Goal: Transaction & Acquisition: Purchase product/service

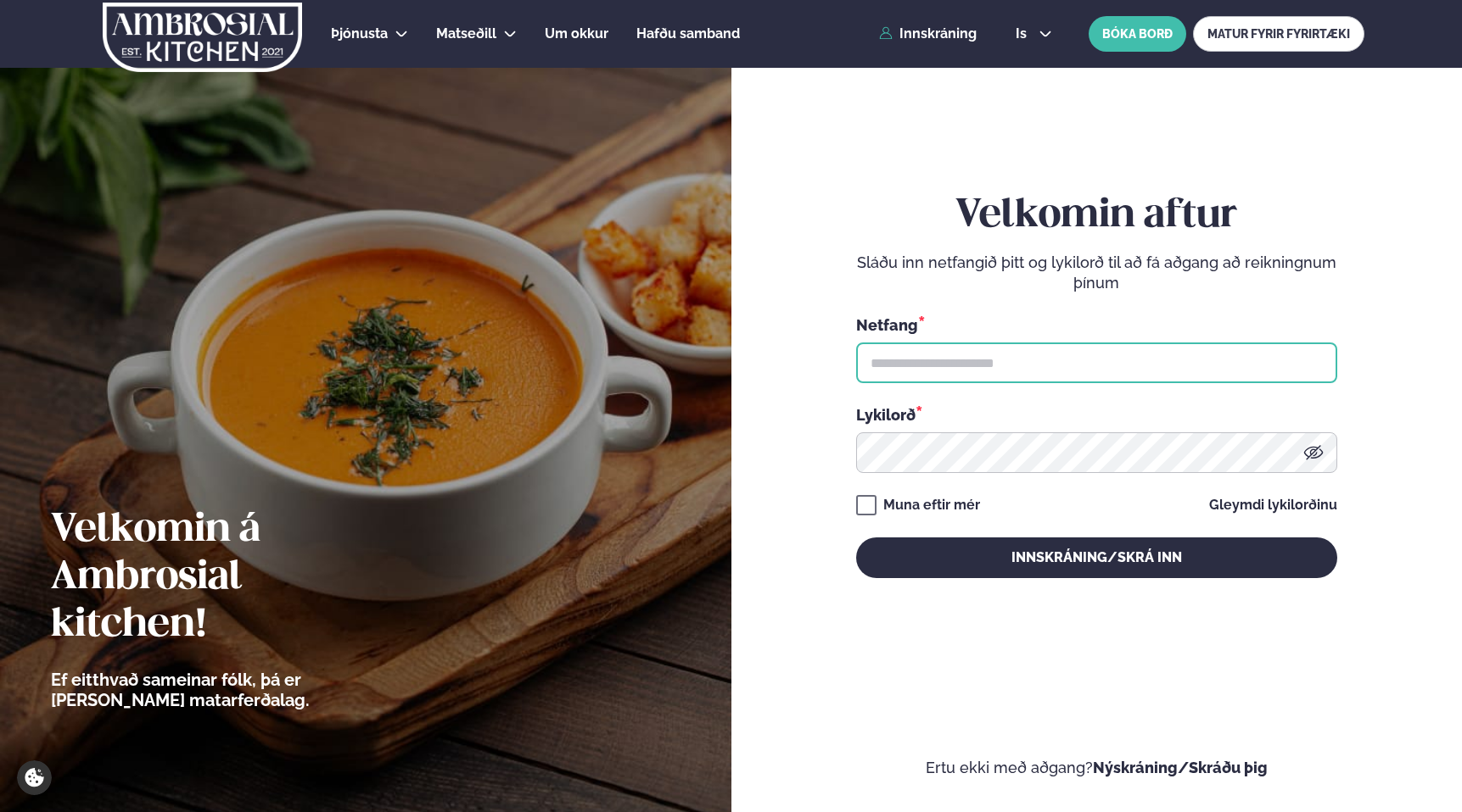
click at [935, 349] on input "text" at bounding box center [1097, 363] width 481 height 41
type input "**********"
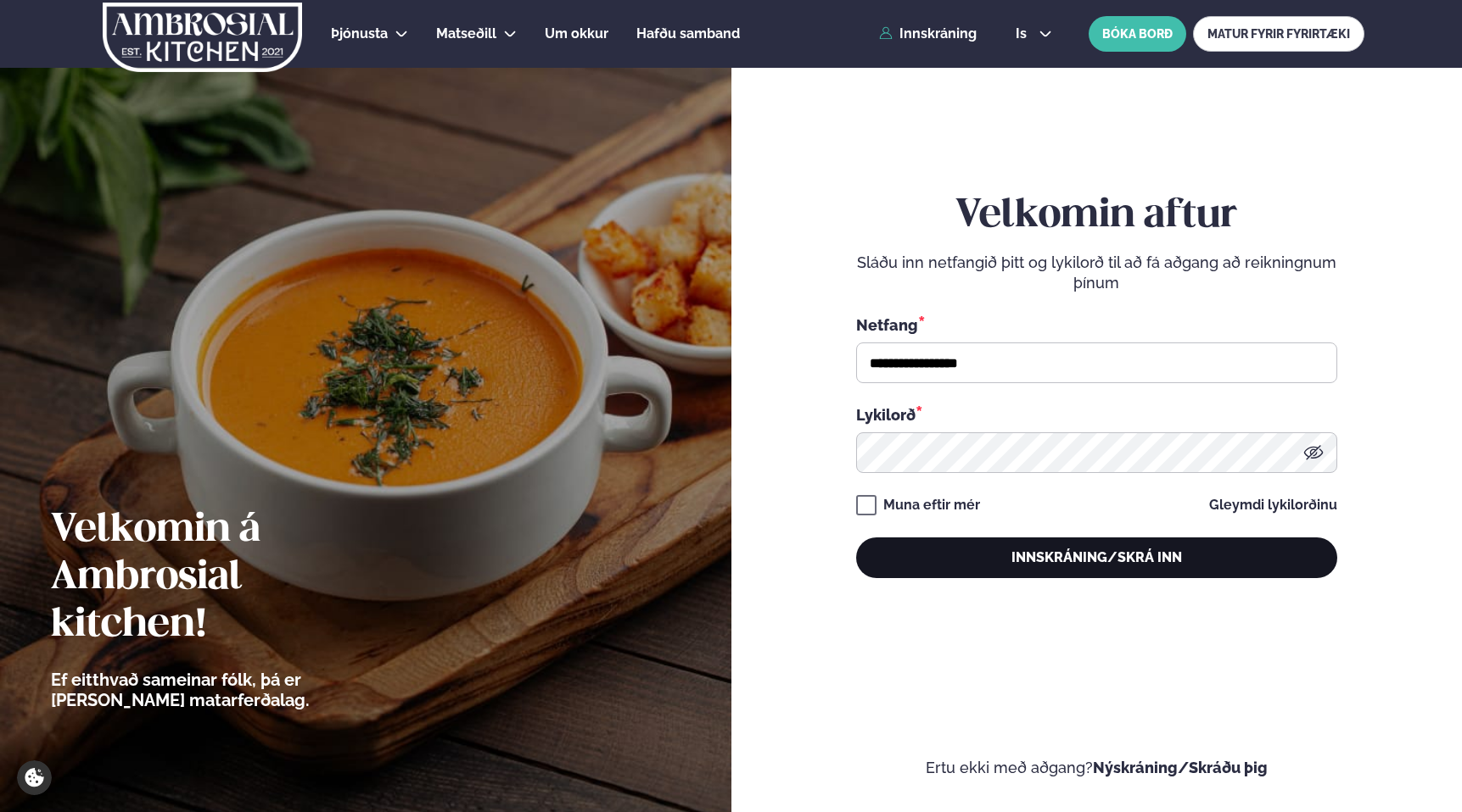
click at [1046, 571] on button "Innskráning/Skrá inn" at bounding box center [1097, 558] width 481 height 41
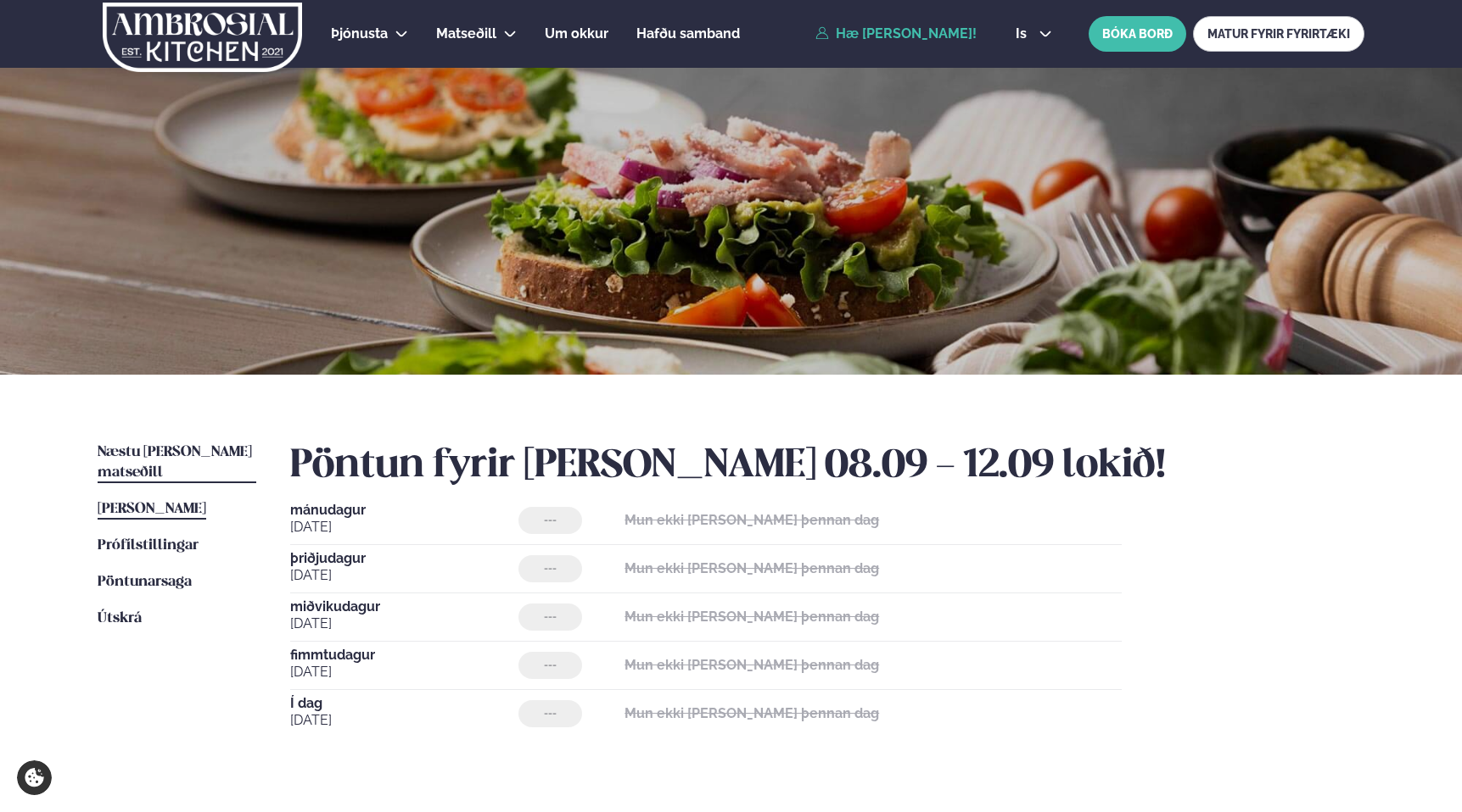
click at [206, 442] on link "Næstu [PERSON_NAME] matseðill Næsta vika" at bounding box center [176, 463] width 158 height 41
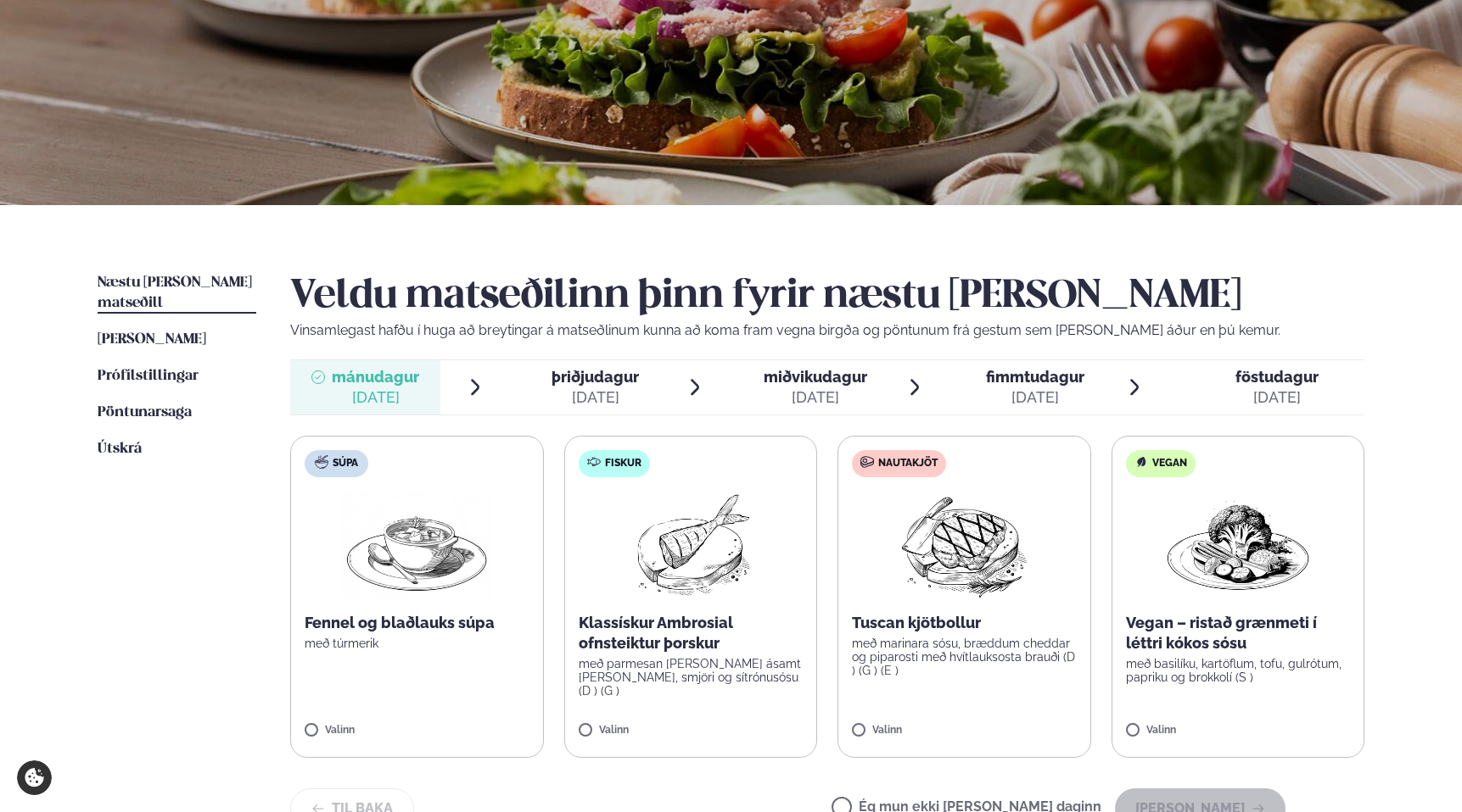
scroll to position [231, 0]
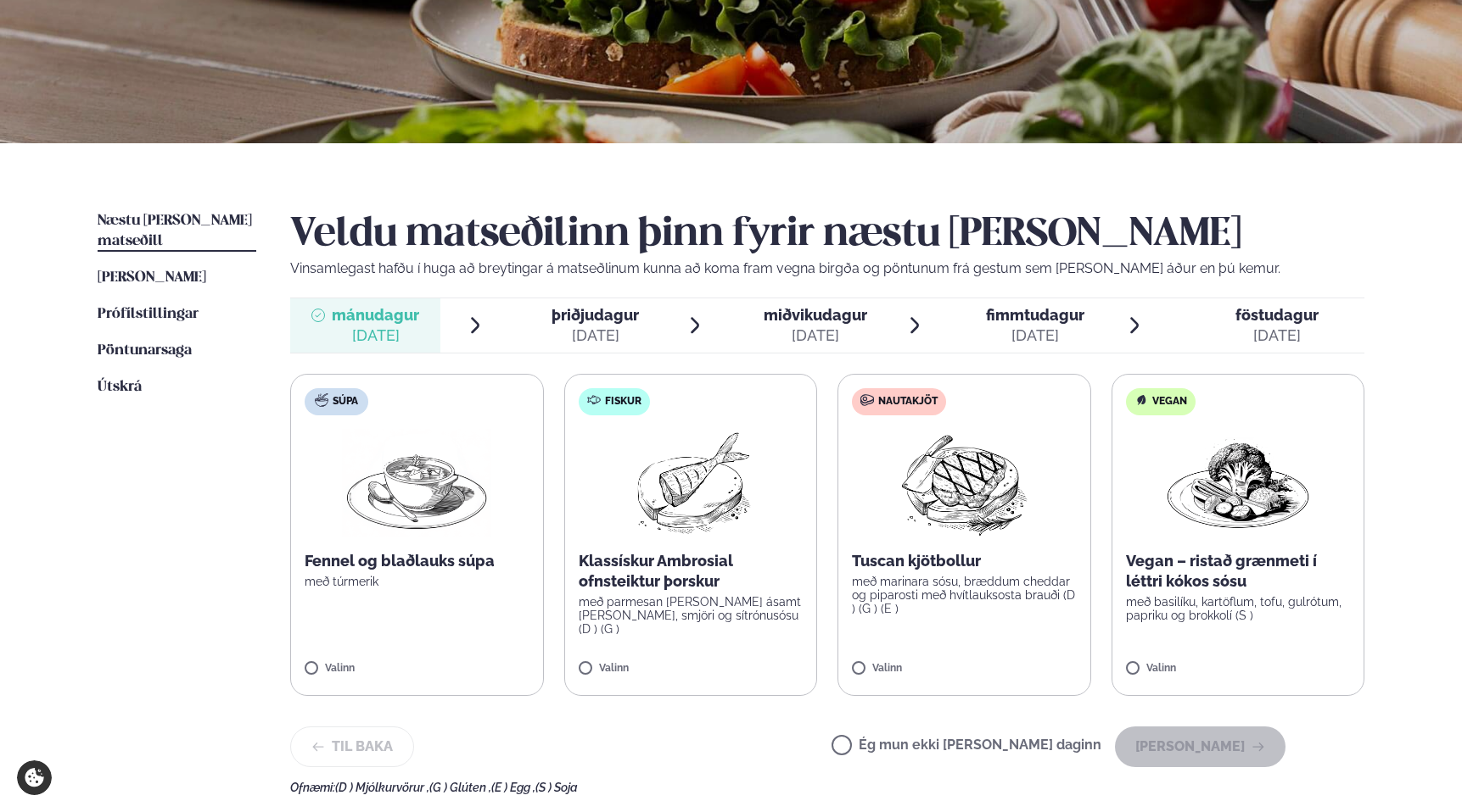
click at [576, 328] on div "[DATE]" at bounding box center [594, 336] width 87 height 21
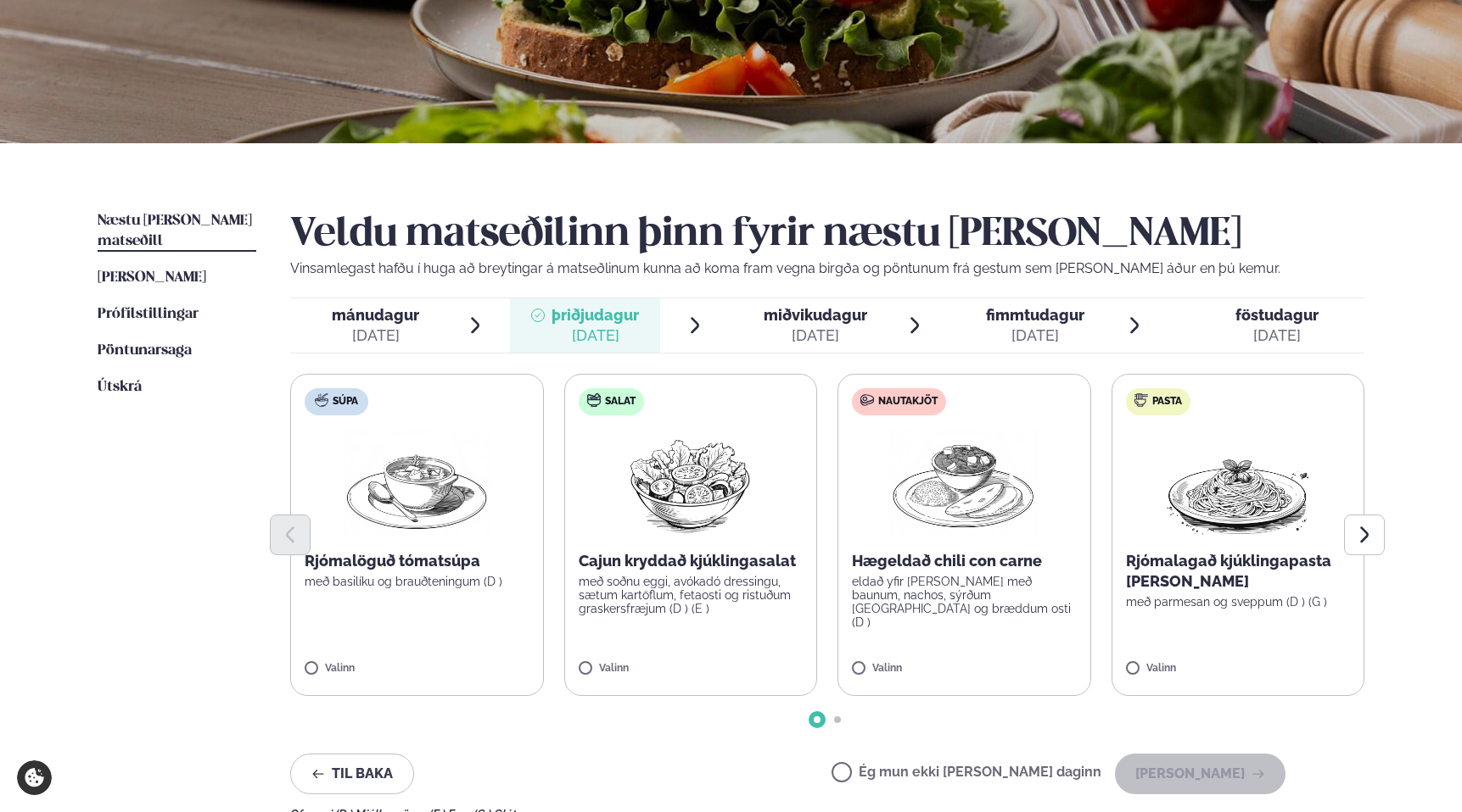
click at [800, 306] on span "miðvikudagur" at bounding box center [815, 314] width 104 height 18
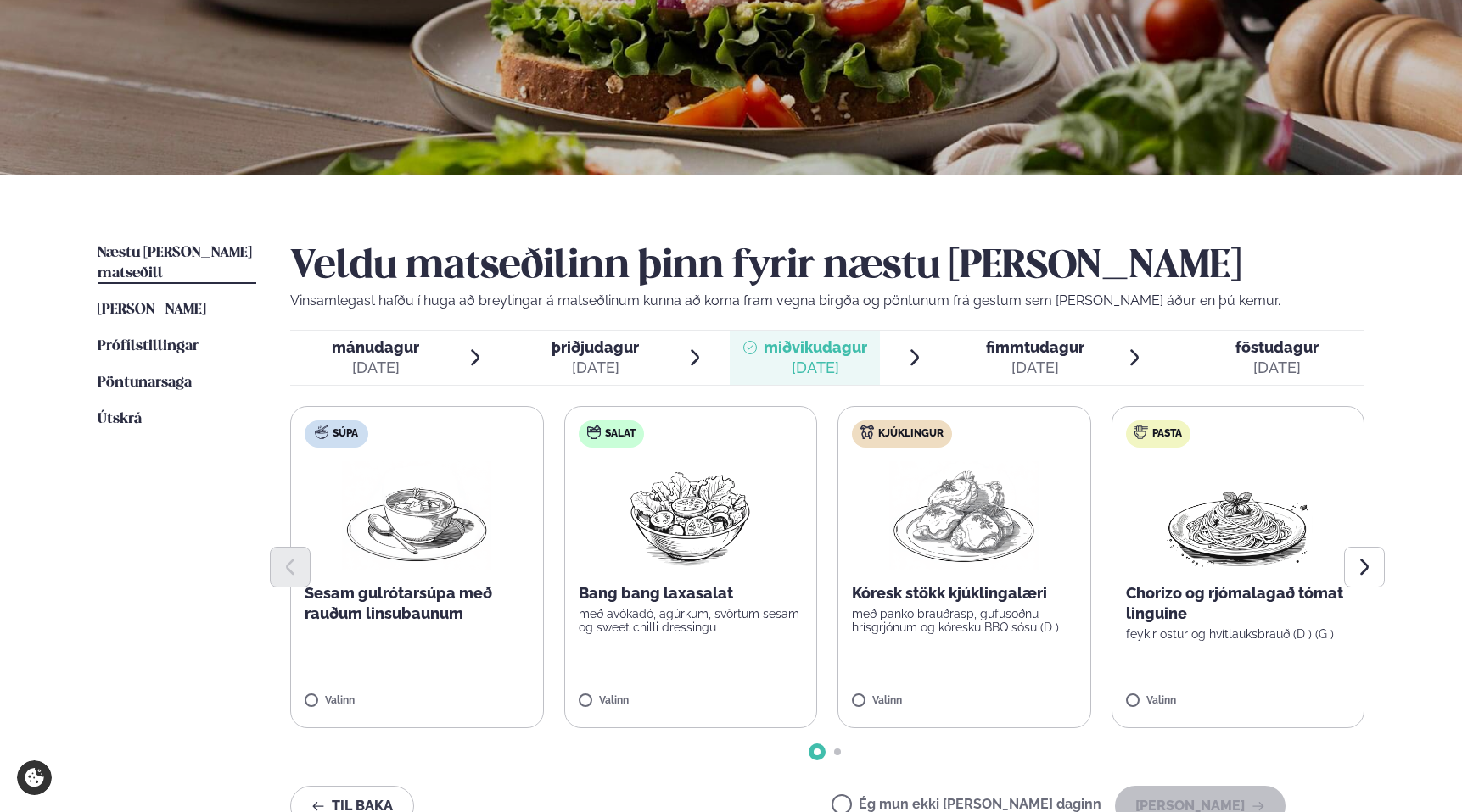
scroll to position [196, 0]
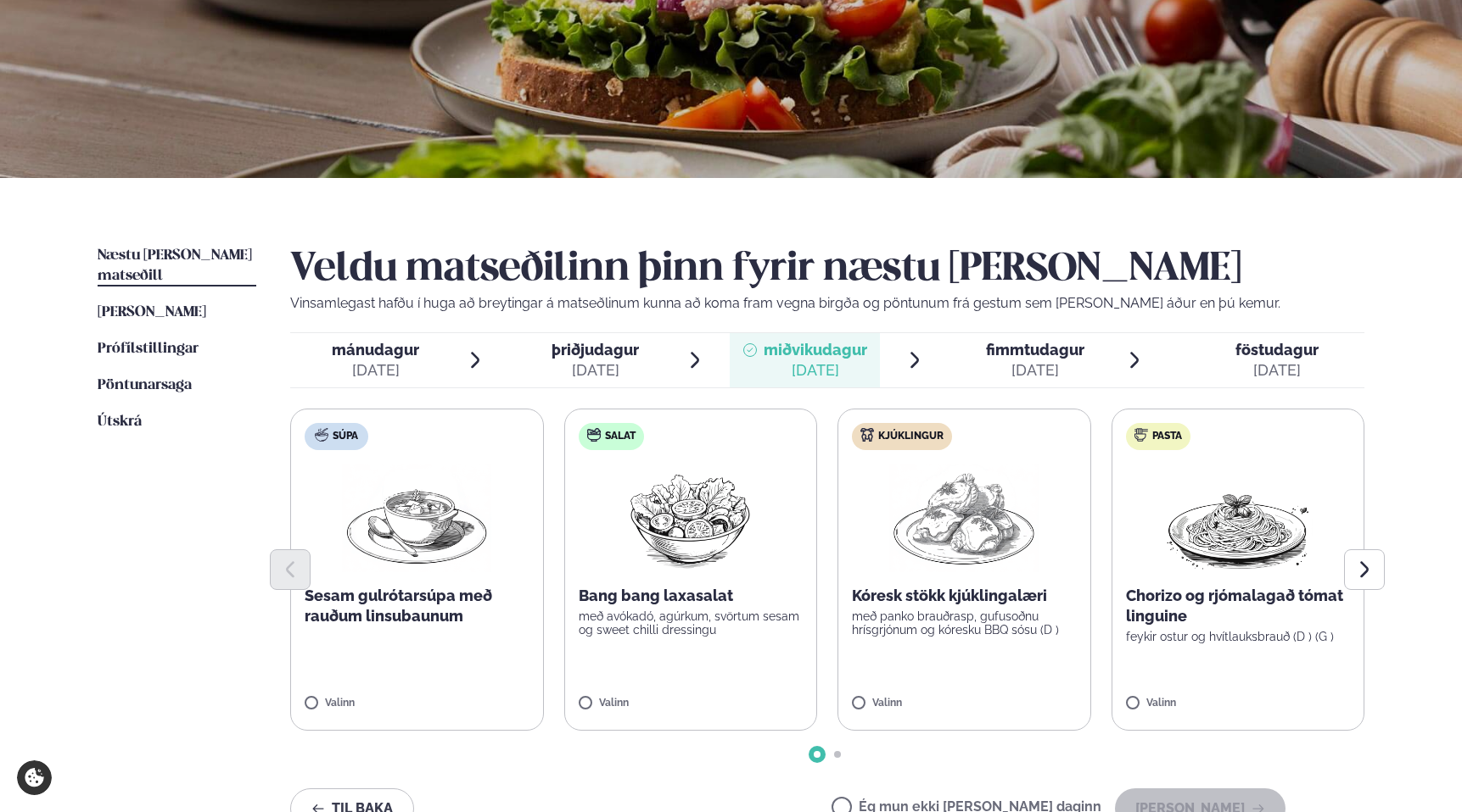
click at [389, 350] on span "mánudagur" at bounding box center [374, 349] width 87 height 18
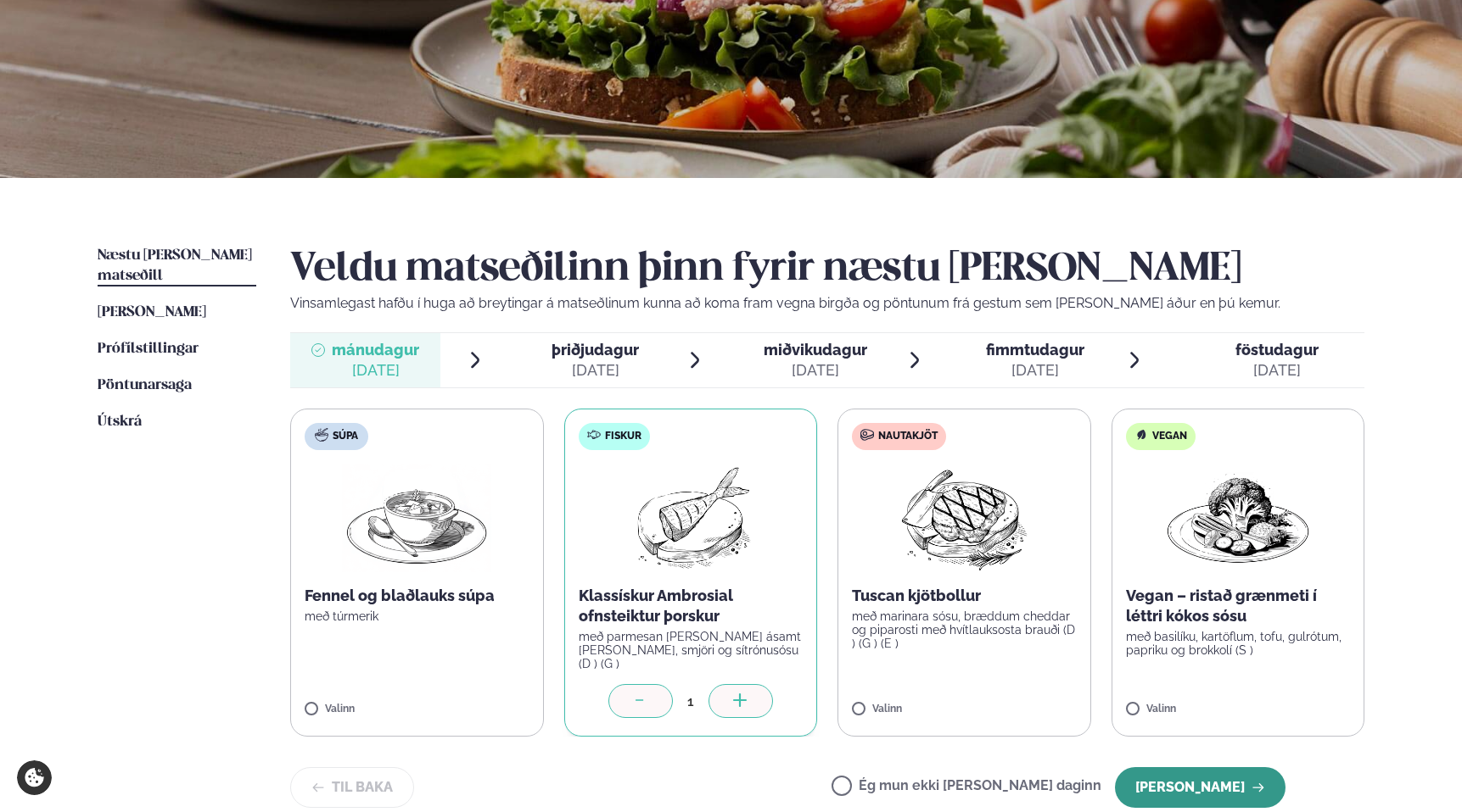
click at [1182, 775] on button "[PERSON_NAME]" at bounding box center [1200, 788] width 170 height 41
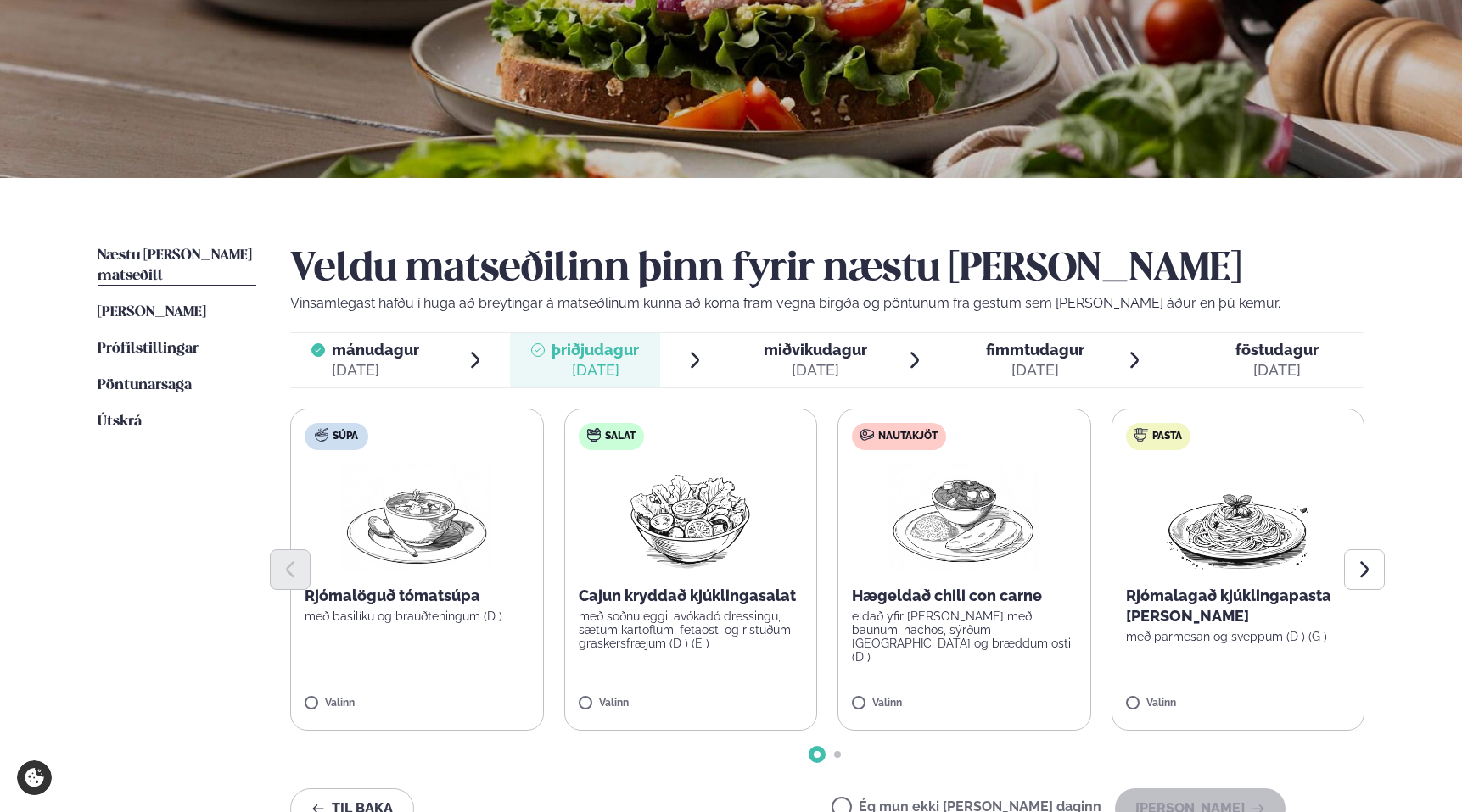
click at [684, 492] on img at bounding box center [690, 518] width 150 height 109
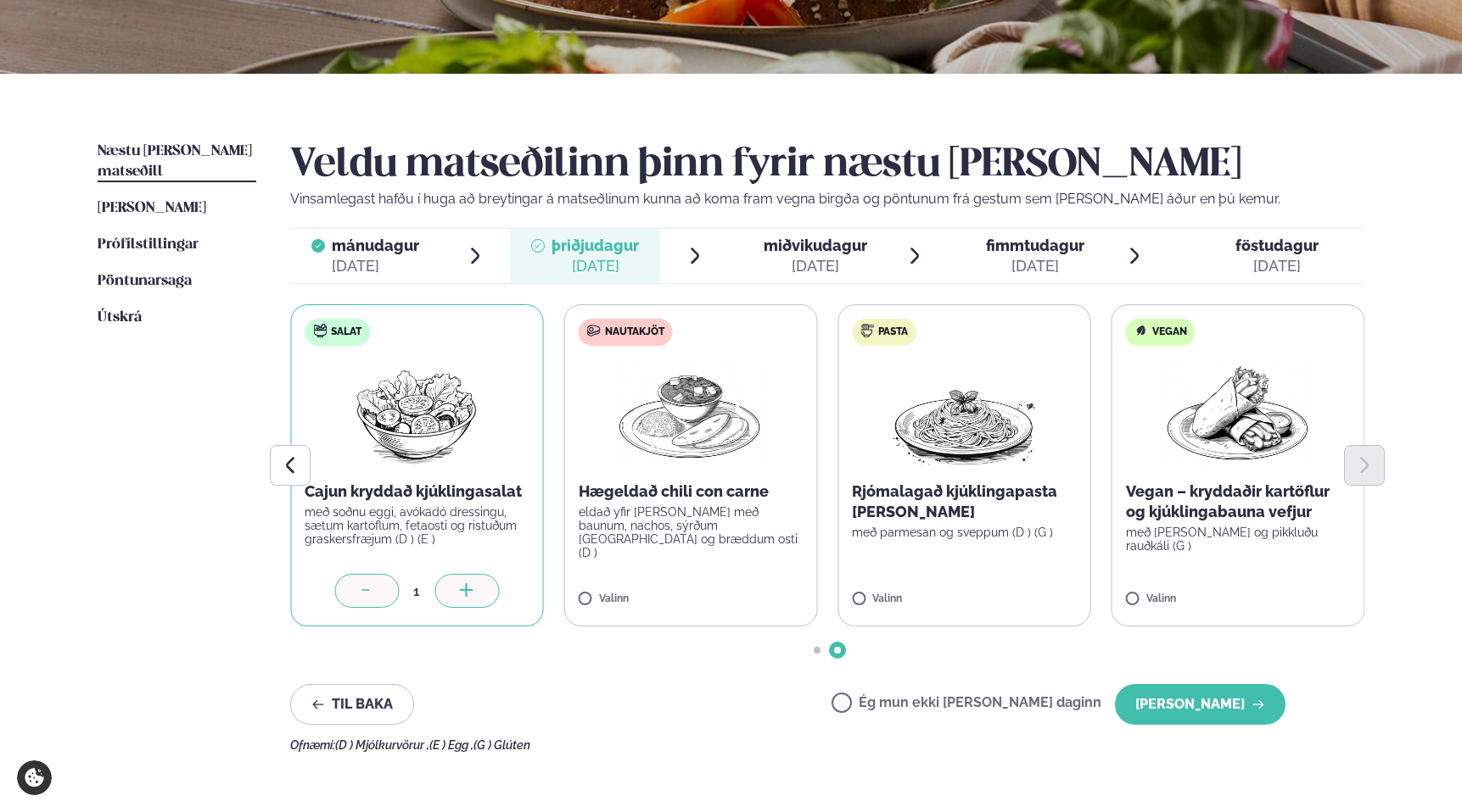
scroll to position [325, 0]
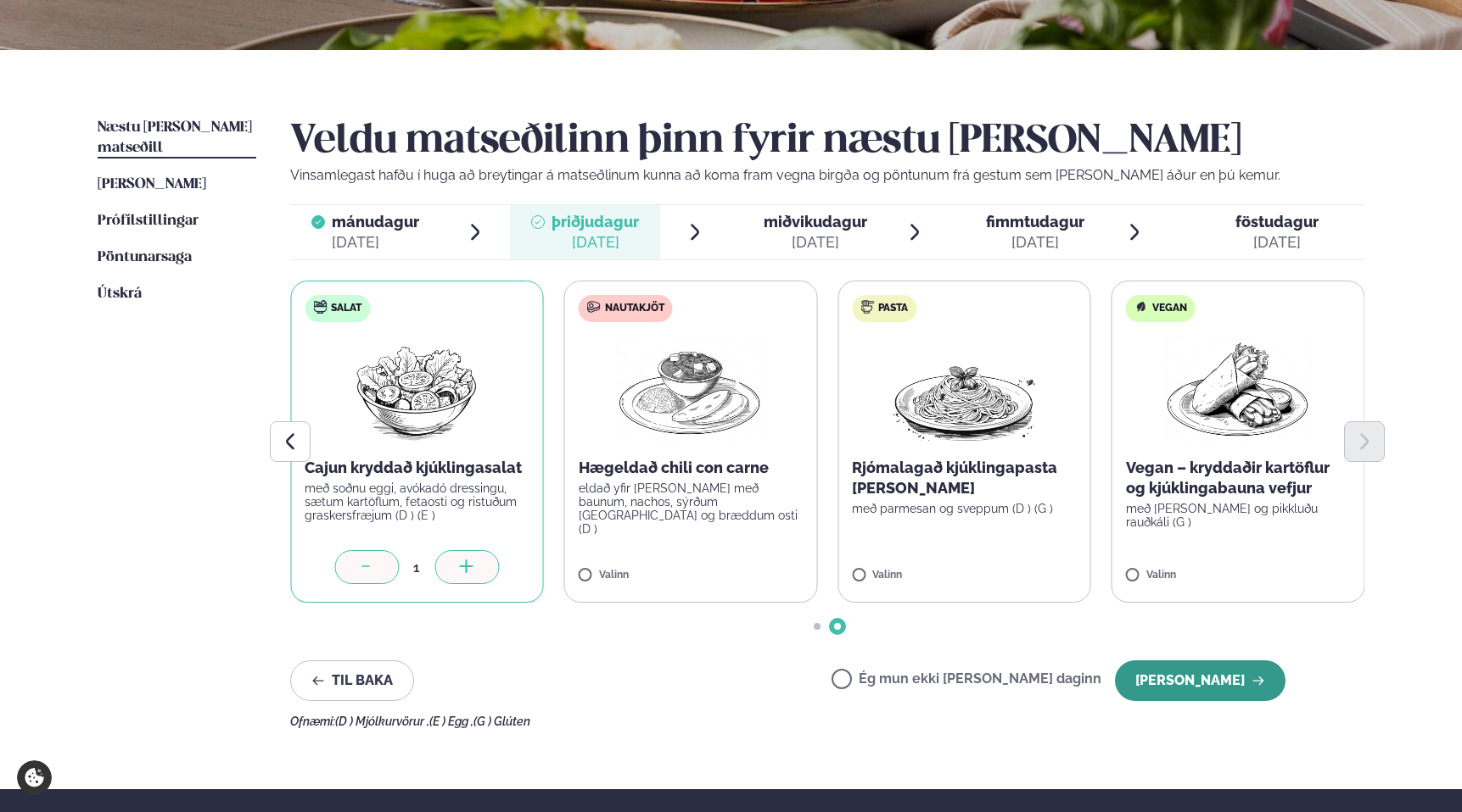
click at [1223, 674] on button "[PERSON_NAME]" at bounding box center [1200, 681] width 170 height 41
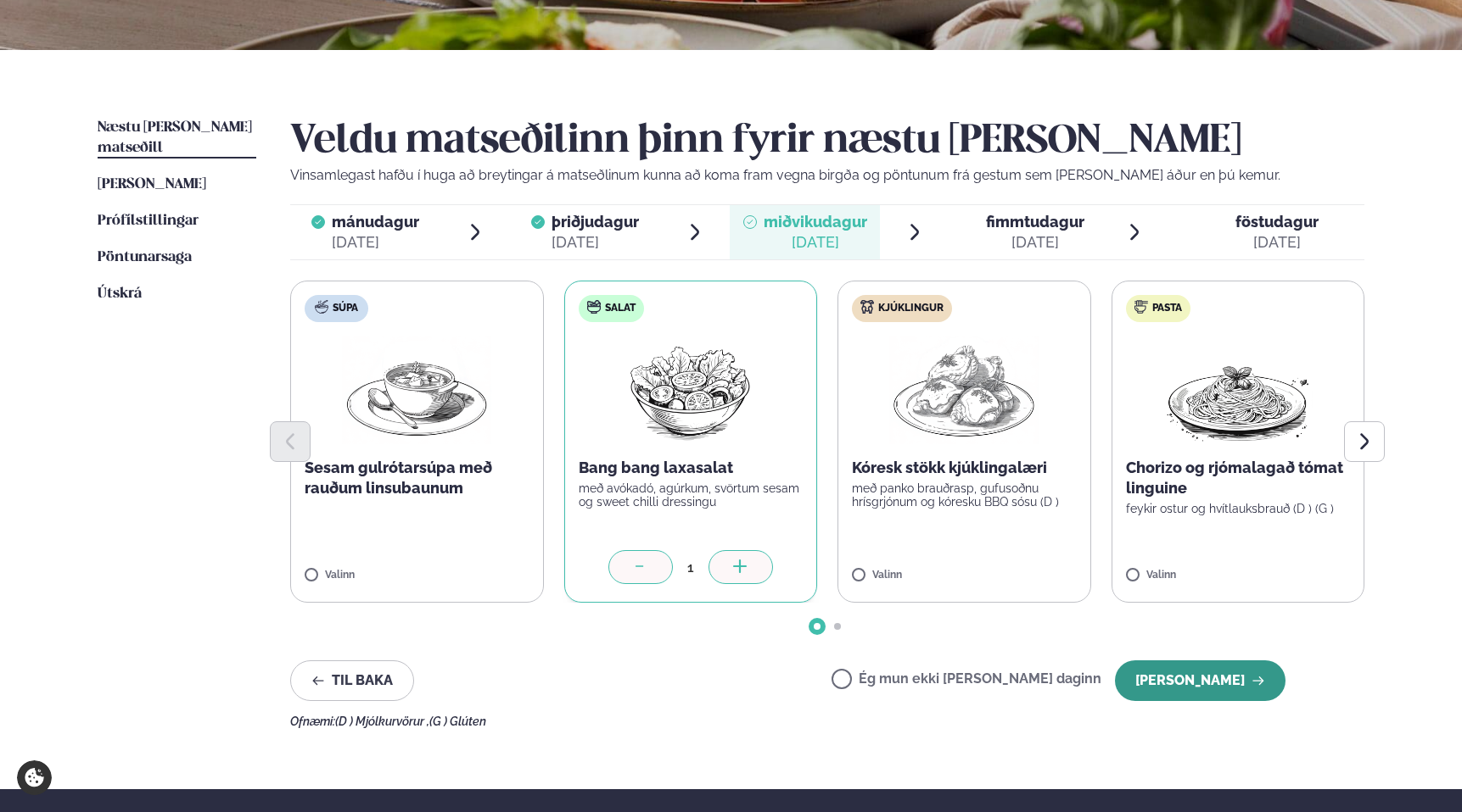
click at [1193, 674] on button "[PERSON_NAME]" at bounding box center [1200, 681] width 170 height 41
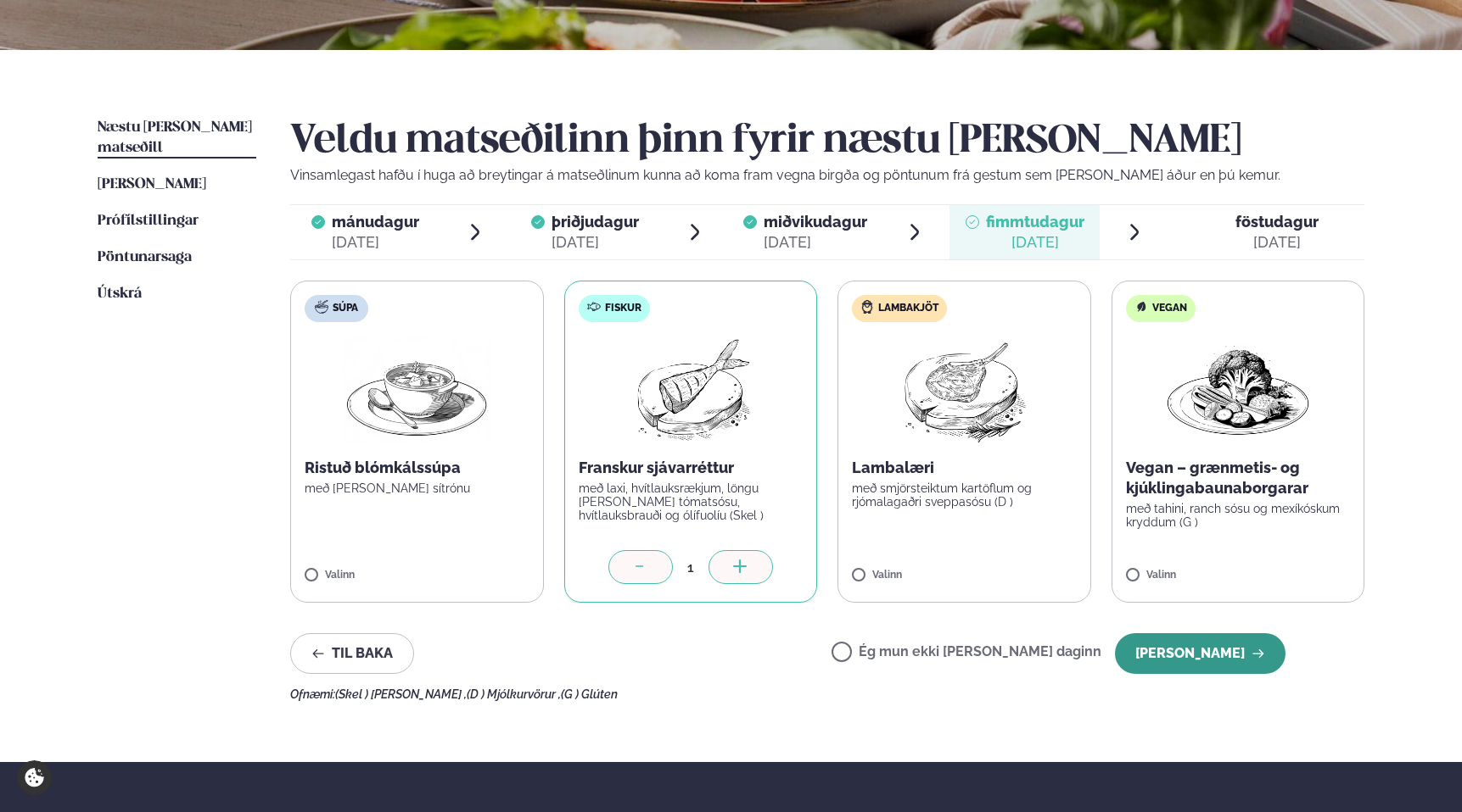
click at [1201, 650] on button "[PERSON_NAME]" at bounding box center [1200, 654] width 170 height 41
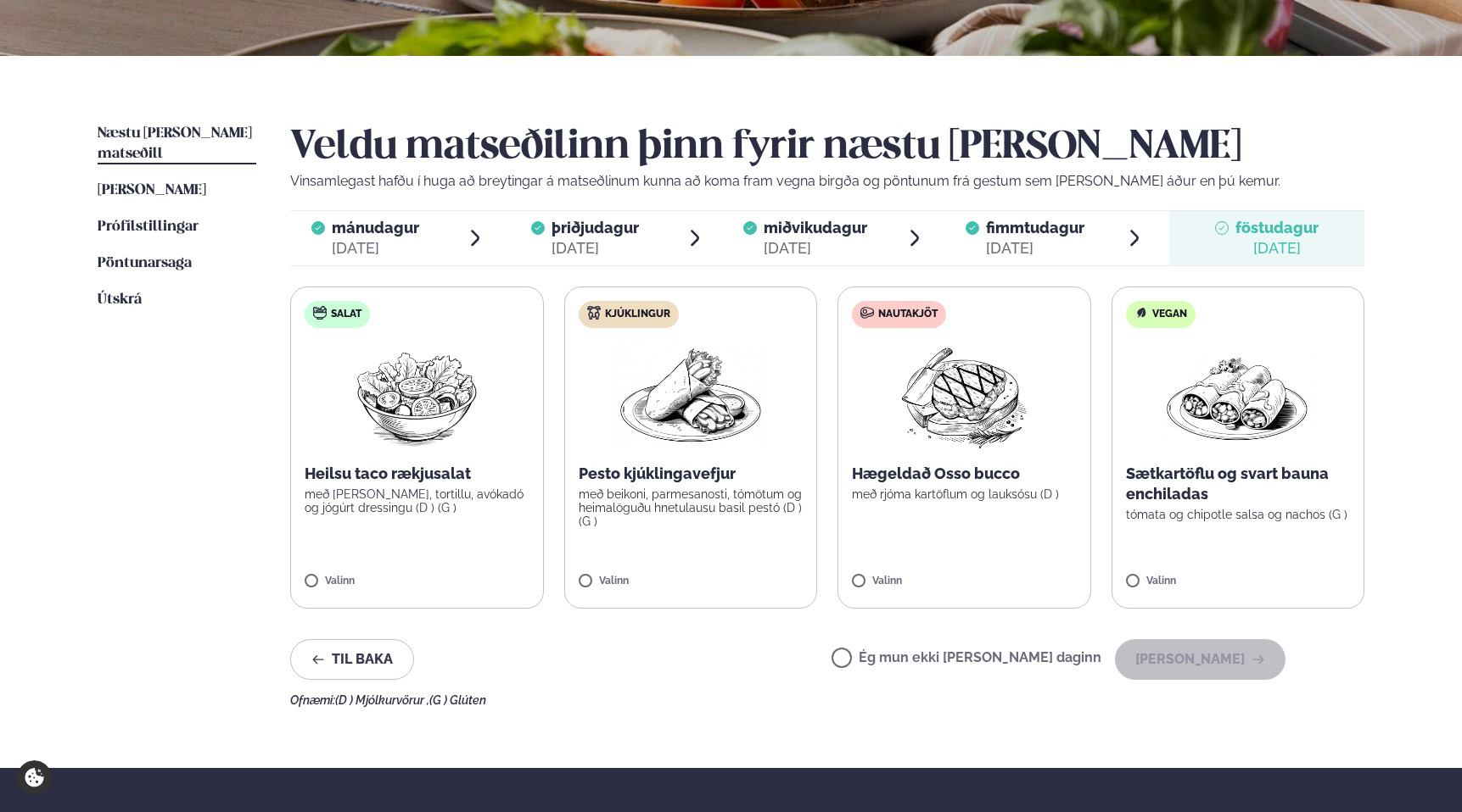
scroll to position [294, 0]
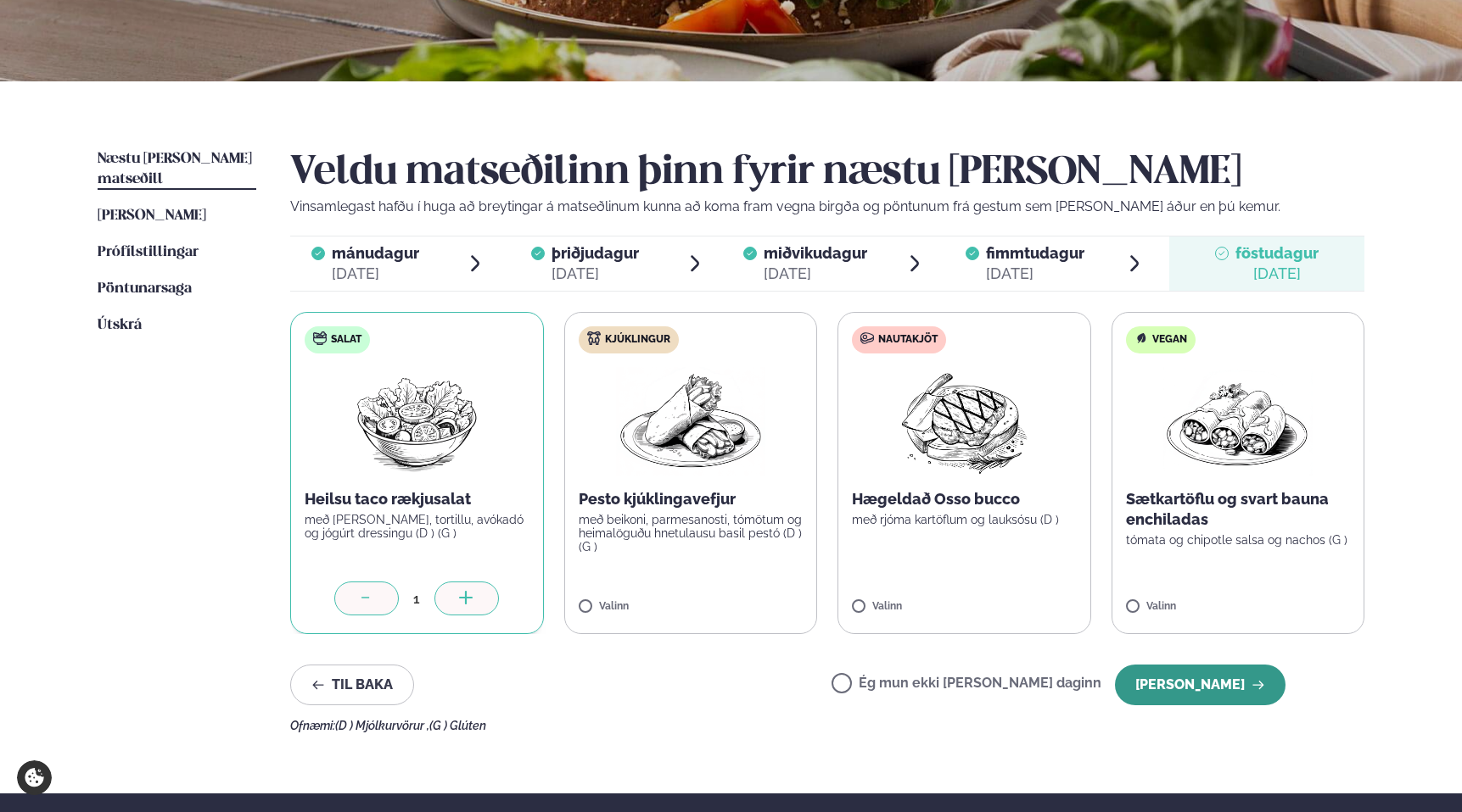
click at [1215, 691] on button "[PERSON_NAME]" at bounding box center [1200, 686] width 170 height 41
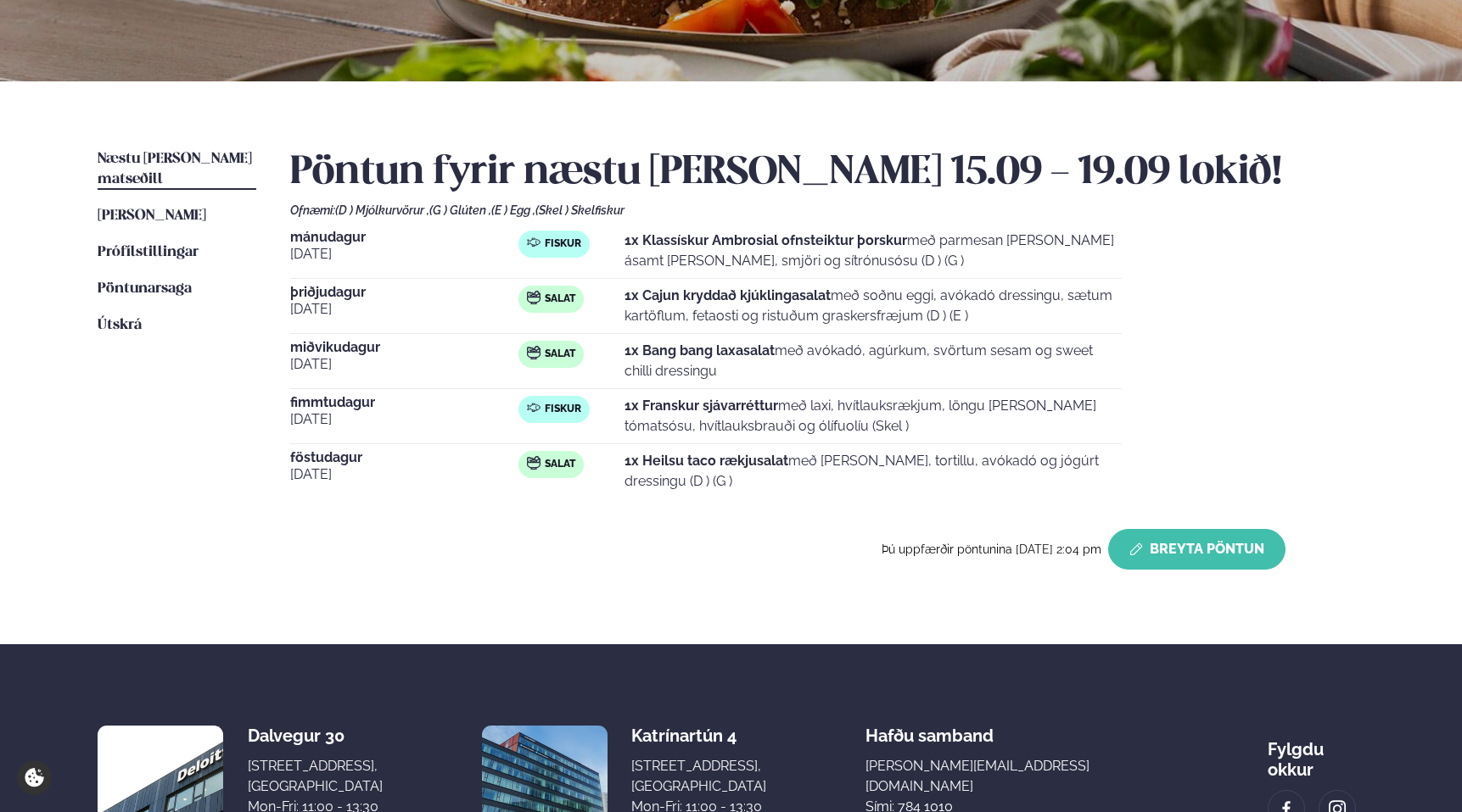
click at [1210, 554] on button "Breyta Pöntun" at bounding box center [1196, 550] width 177 height 41
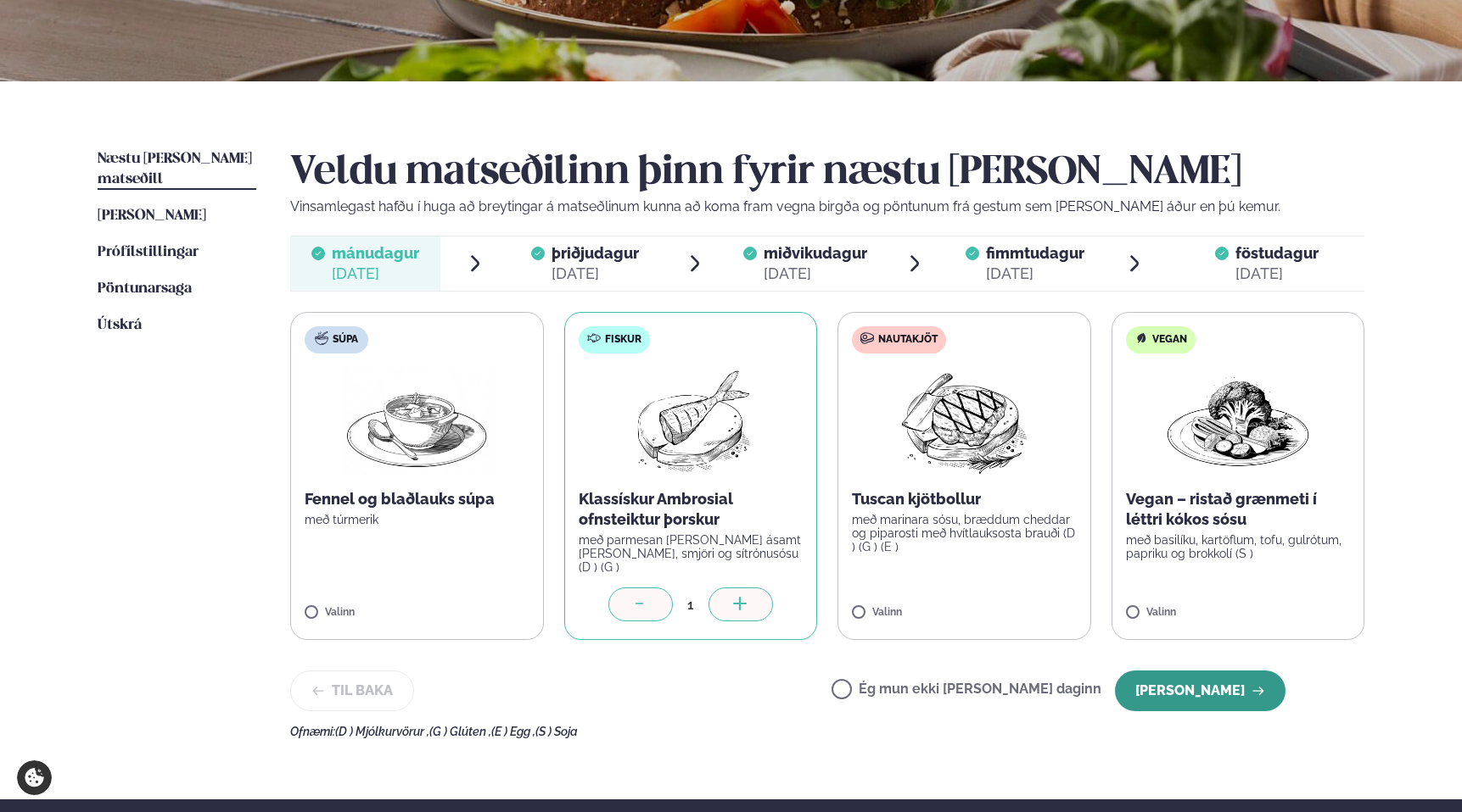
click at [1225, 684] on button "[PERSON_NAME]" at bounding box center [1200, 691] width 170 height 41
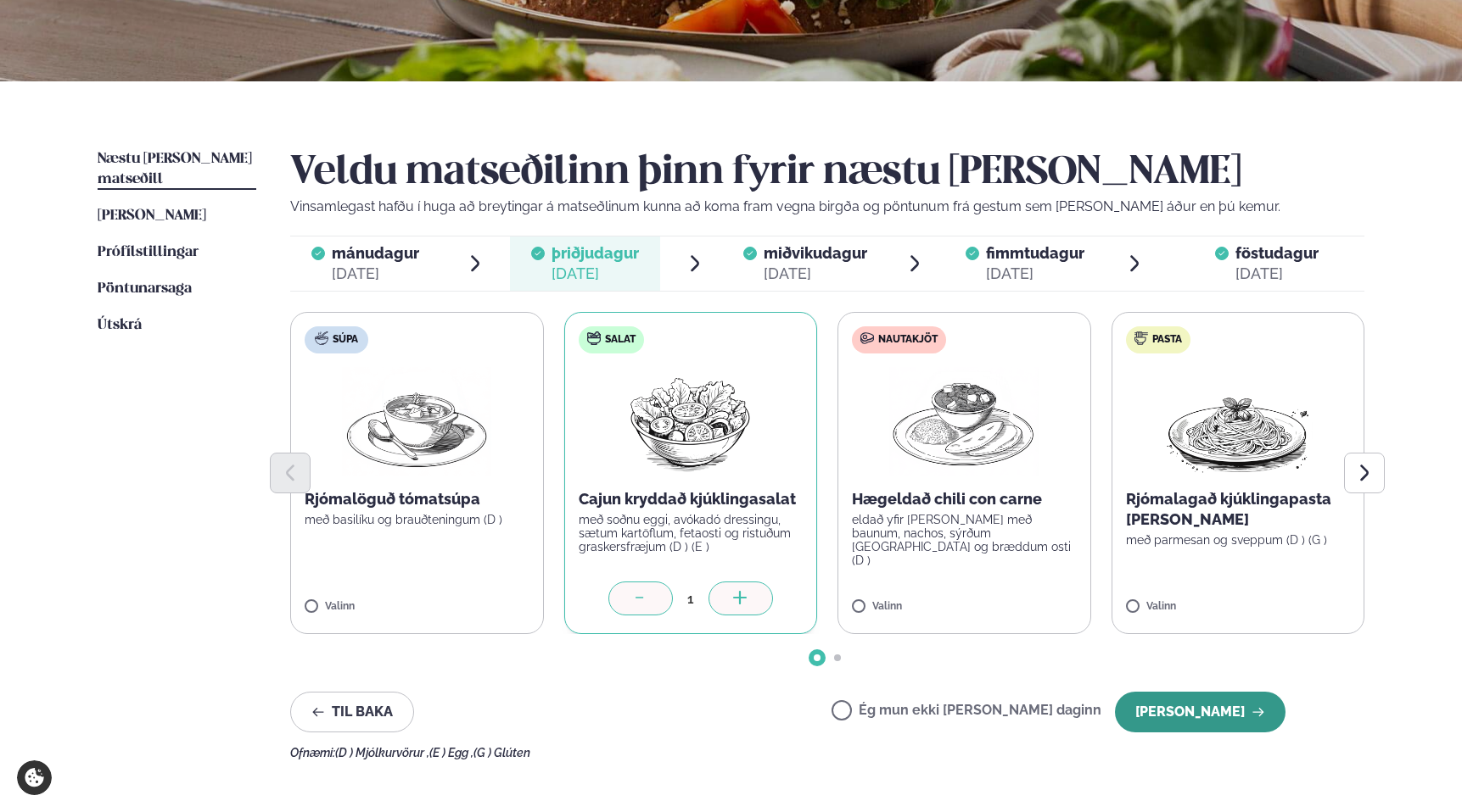
click at [1212, 702] on button "[PERSON_NAME]" at bounding box center [1200, 713] width 170 height 41
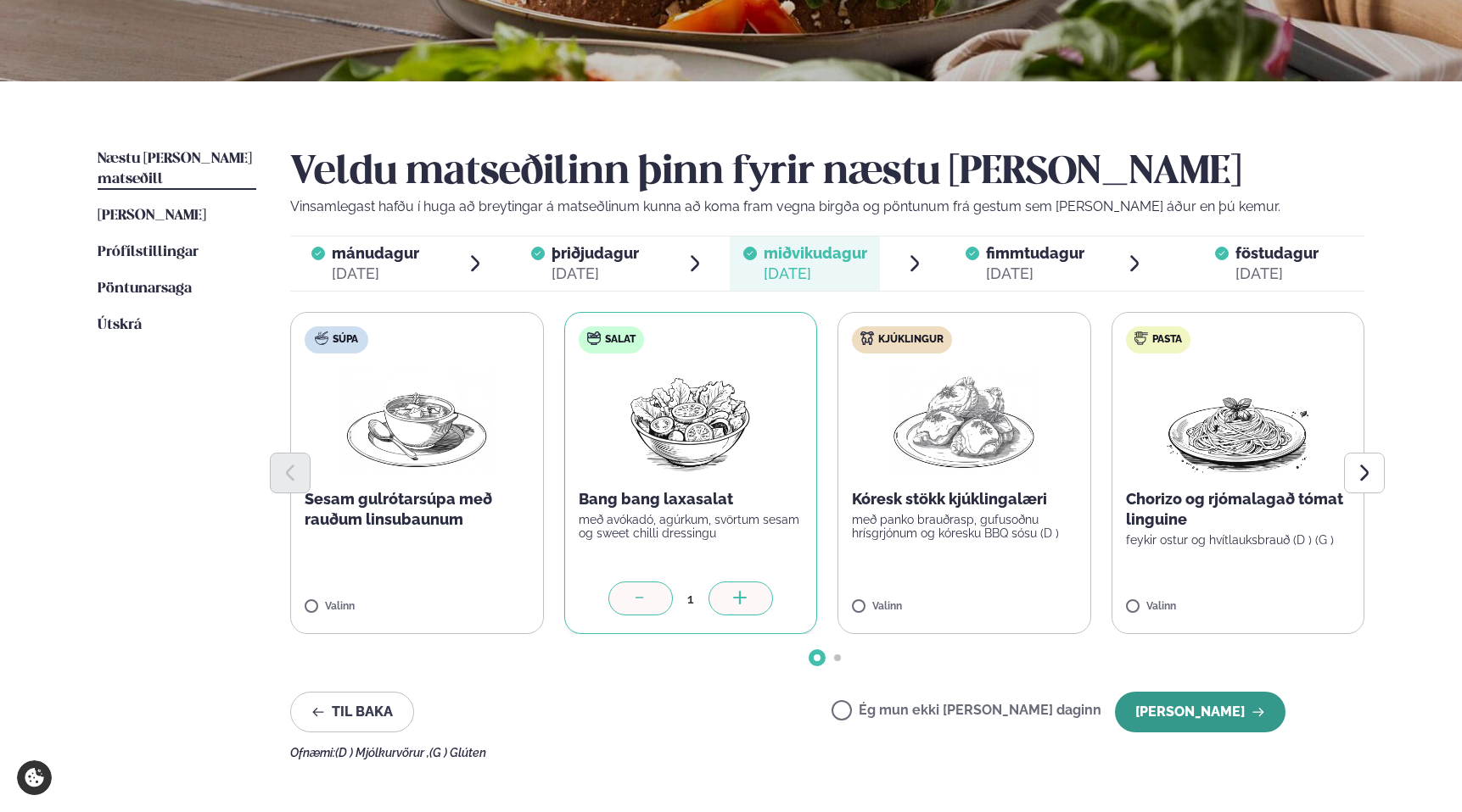
click at [1213, 707] on button "[PERSON_NAME]" at bounding box center [1200, 713] width 170 height 41
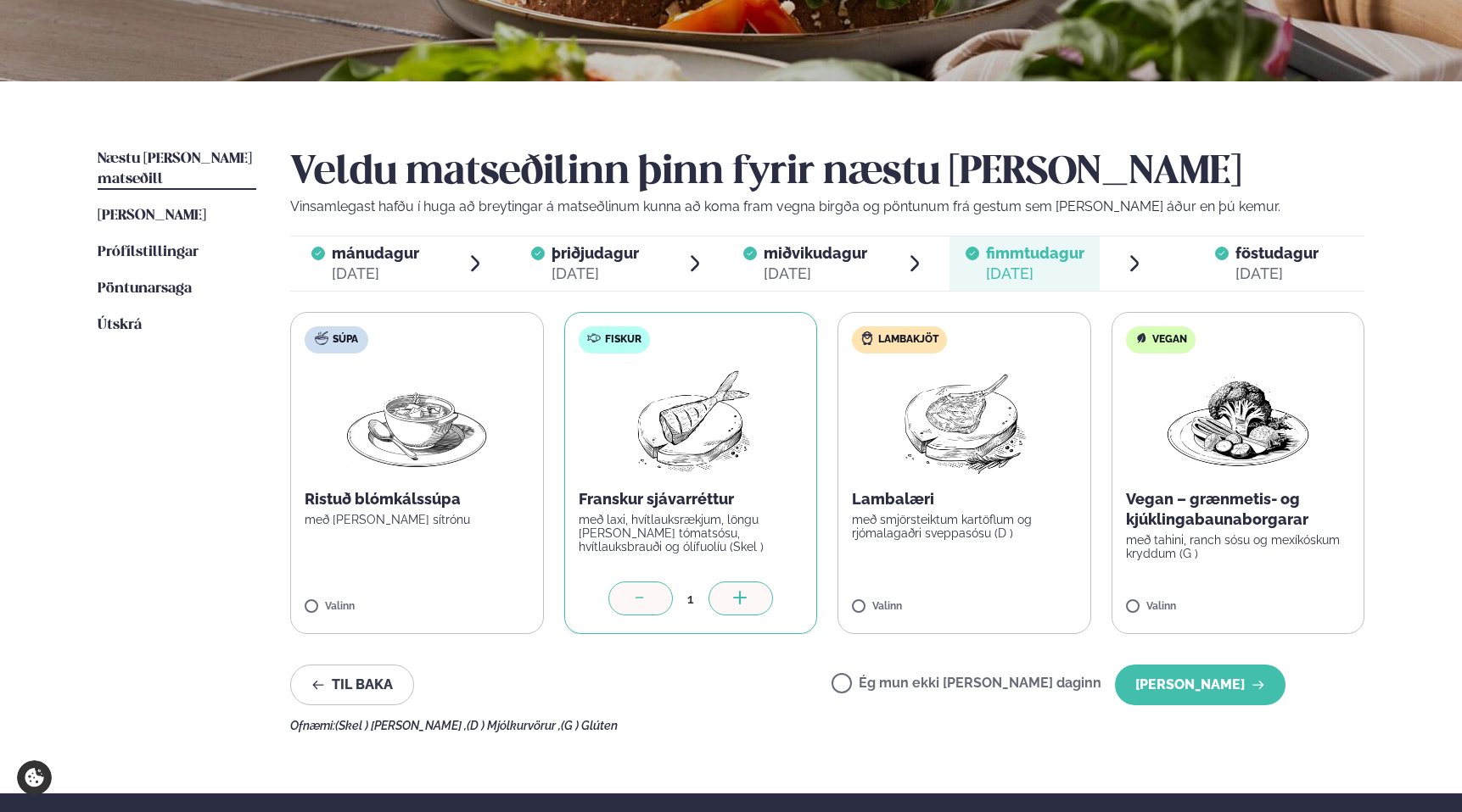
click at [1213, 706] on div "Veldu matseðilinn þinn fyrir næstu [PERSON_NAME] Vinsamlegast hafðu í huga að b…" at bounding box center [826, 442] width 1074 height 584
click at [1213, 684] on button "[PERSON_NAME]" at bounding box center [1200, 686] width 170 height 41
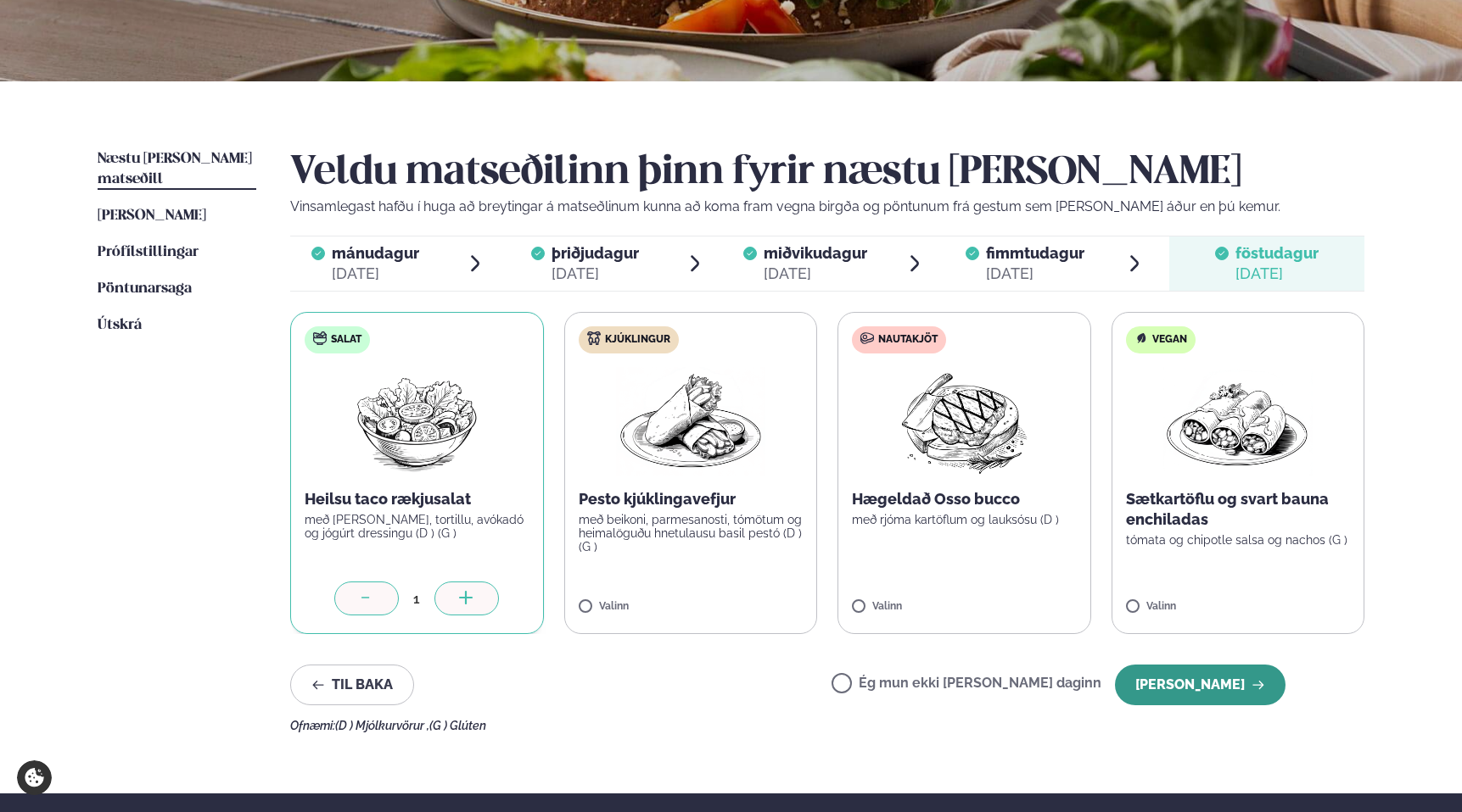
click at [1228, 678] on button "[PERSON_NAME]" at bounding box center [1200, 686] width 170 height 41
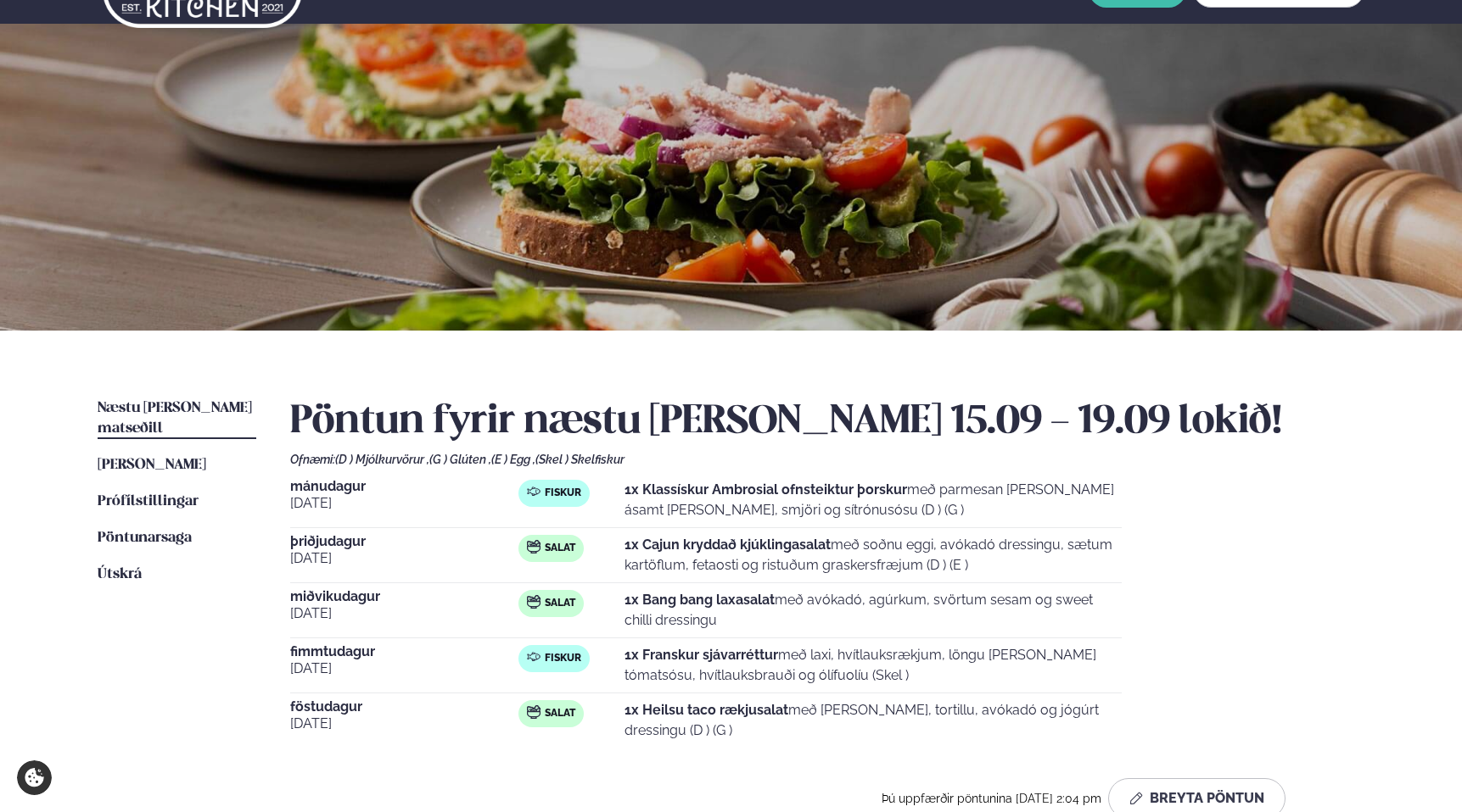
scroll to position [0, 0]
